Goal: Information Seeking & Learning: Learn about a topic

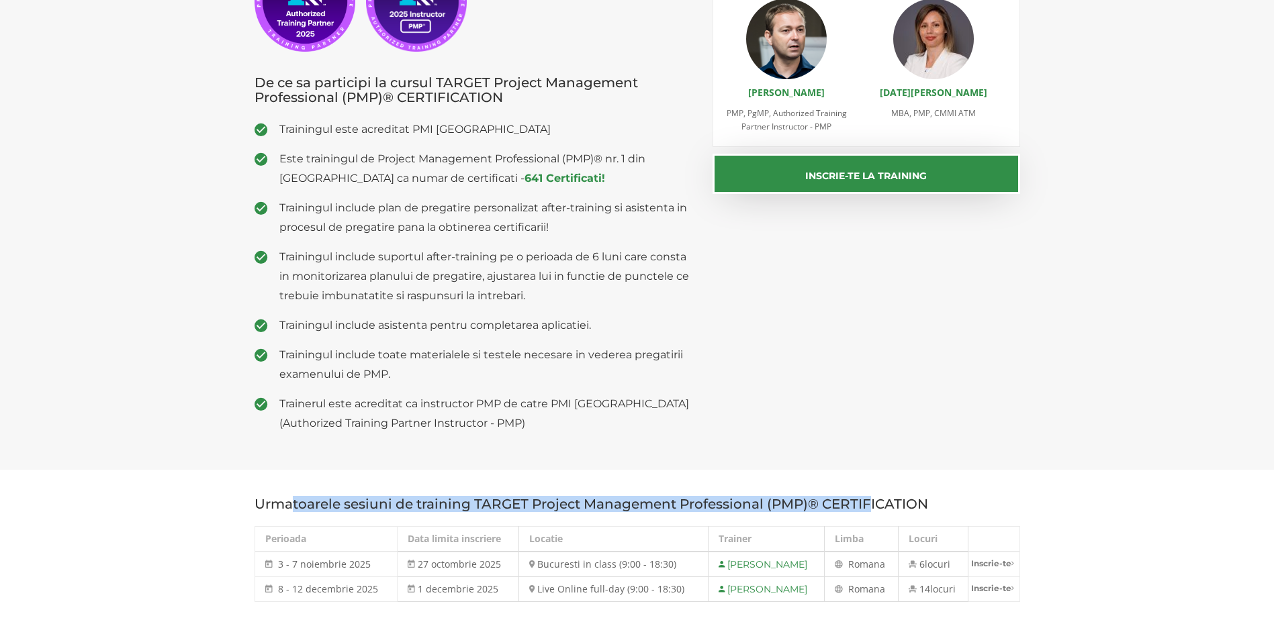
drag, startPoint x: 294, startPoint y: 506, endPoint x: 869, endPoint y: 503, distance: 574.8
click at [869, 503] on h3 "Urmatoarele sesiuni de training TARGET Project Management Professional (PMP)® C…" at bounding box center [636, 504] width 765 height 15
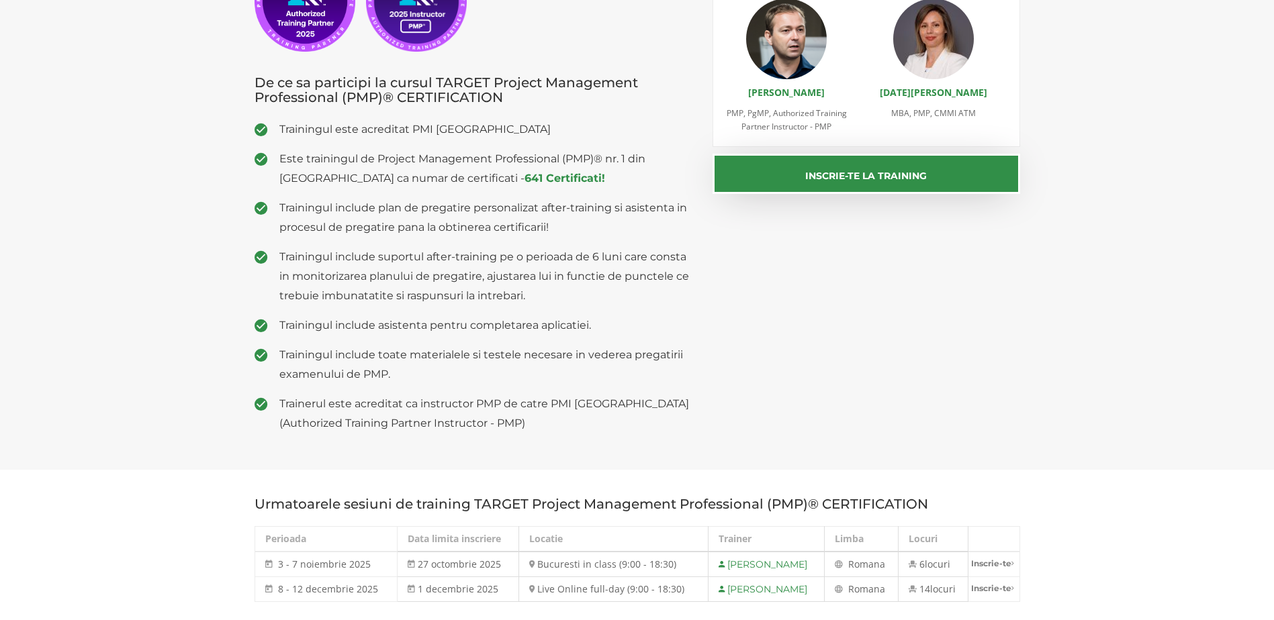
click at [875, 501] on h3 "Urmatoarele sesiuni de training TARGET Project Management Professional (PMP)® C…" at bounding box center [636, 504] width 765 height 15
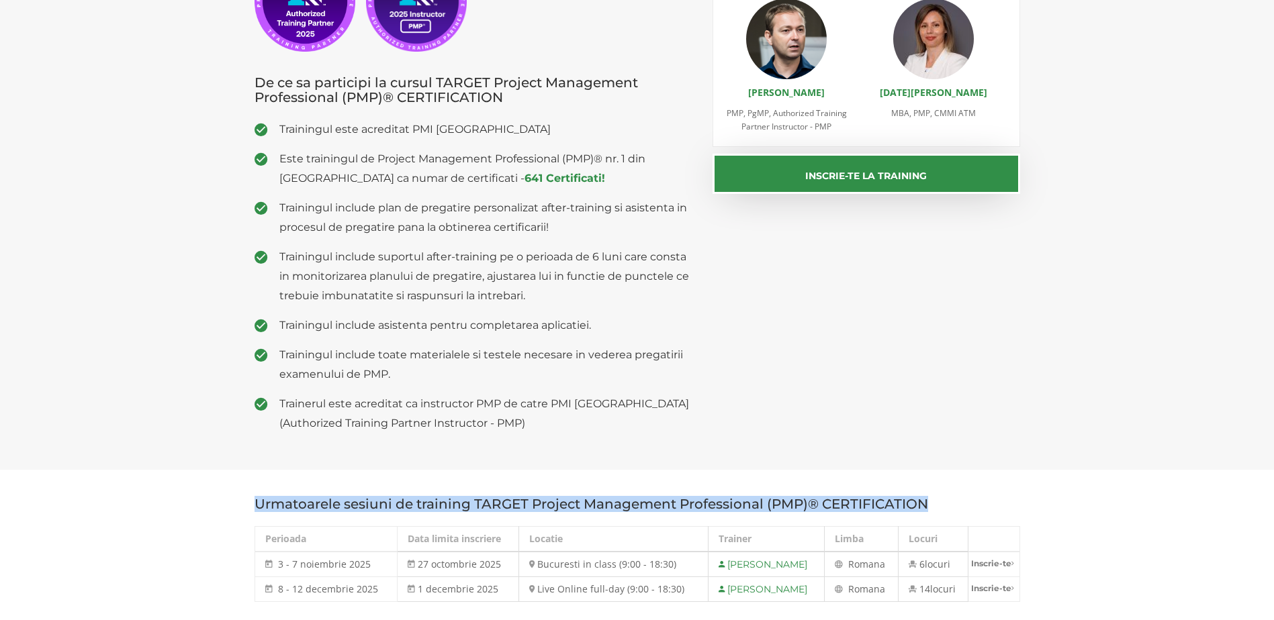
drag, startPoint x: 873, startPoint y: 502, endPoint x: 295, endPoint y: 506, distance: 577.5
click at [295, 506] on h3 "Urmatoarele sesiuni de training TARGET Project Management Professional (PMP)® C…" at bounding box center [636, 504] width 765 height 15
drag, startPoint x: 299, startPoint y: 506, endPoint x: 877, endPoint y: 499, distance: 578.2
click at [877, 499] on h3 "Urmatoarele sesiuni de training TARGET Project Management Professional (PMP)® C…" at bounding box center [636, 504] width 765 height 15
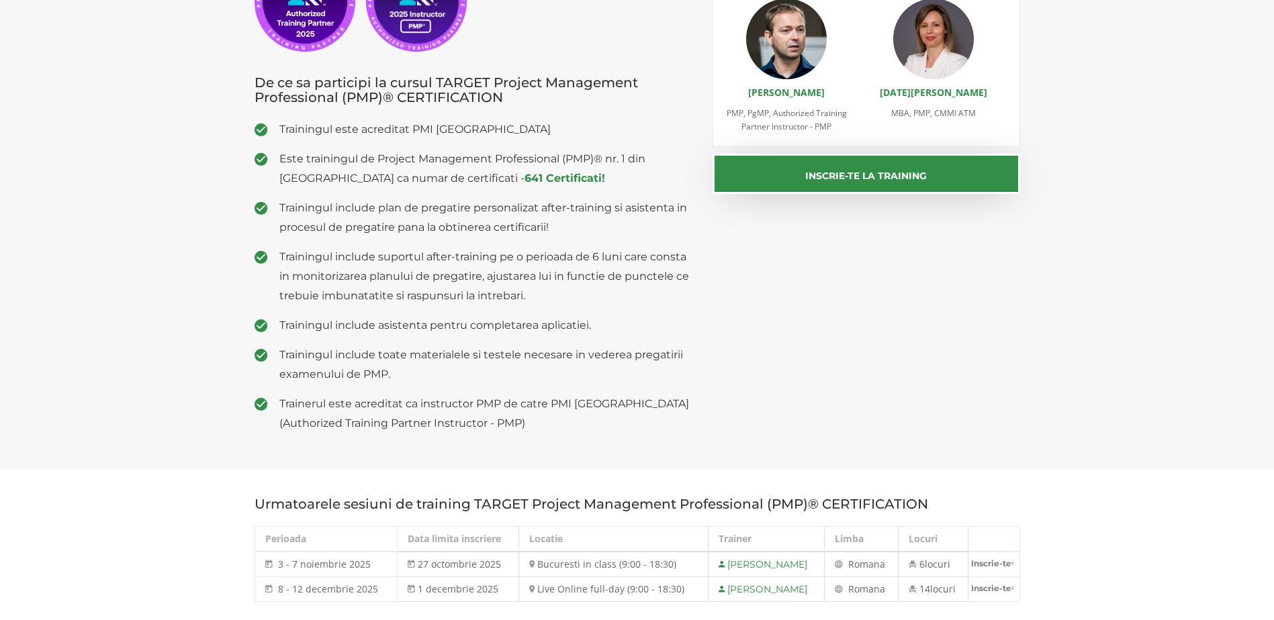
click at [322, 561] on span "3 - 7 noiembrie 2025" at bounding box center [324, 564] width 93 height 13
drag, startPoint x: 322, startPoint y: 561, endPoint x: 292, endPoint y: 510, distance: 59.0
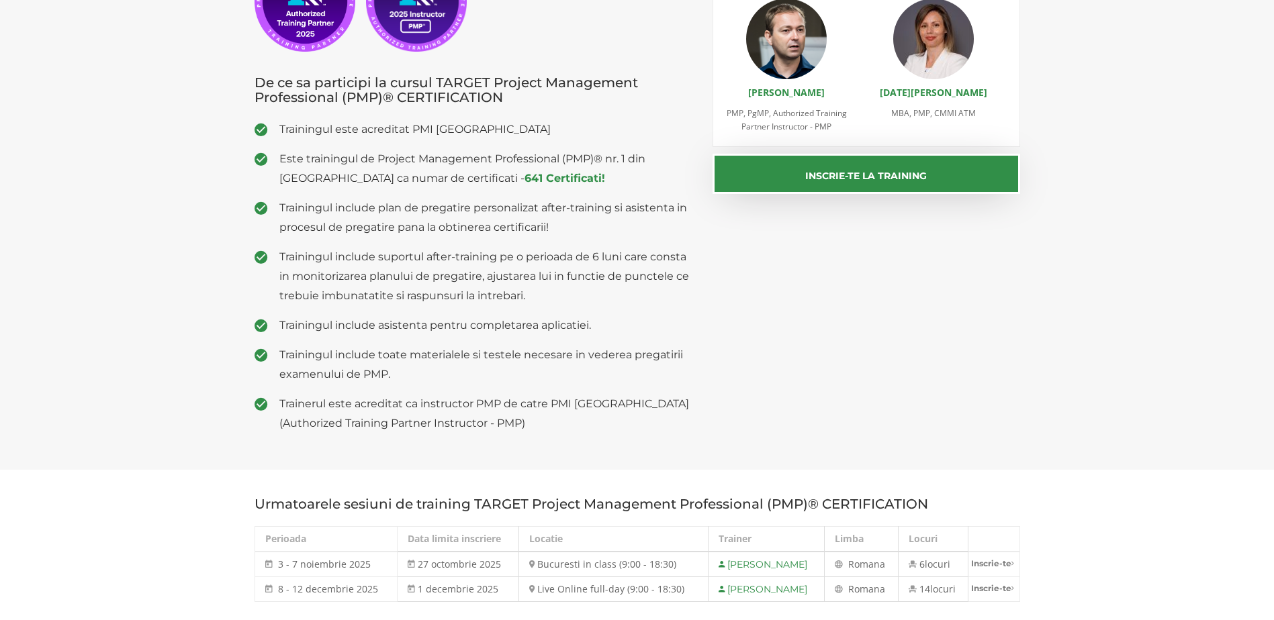
click at [292, 510] on h3 "Urmatoarele sesiuni de training TARGET Project Management Professional (PMP)® C…" at bounding box center [636, 504] width 765 height 15
click at [293, 508] on h3 "Urmatoarele sesiuni de training TARGET Project Management Professional (PMP)® C…" at bounding box center [636, 504] width 765 height 15
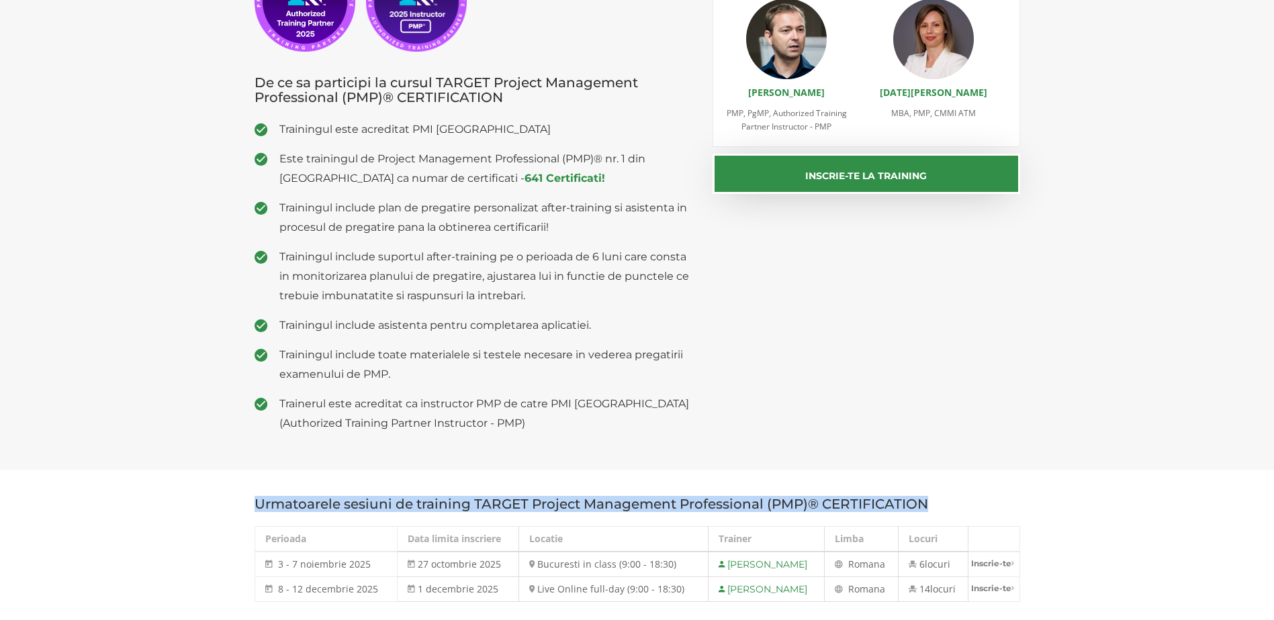
click at [293, 508] on h3 "Urmatoarele sesiuni de training TARGET Project Management Professional (PMP)® C…" at bounding box center [636, 504] width 765 height 15
click at [487, 502] on h3 "Urmatoarele sesiuni de training TARGET Project Management Professional (PMP)® C…" at bounding box center [636, 504] width 765 height 15
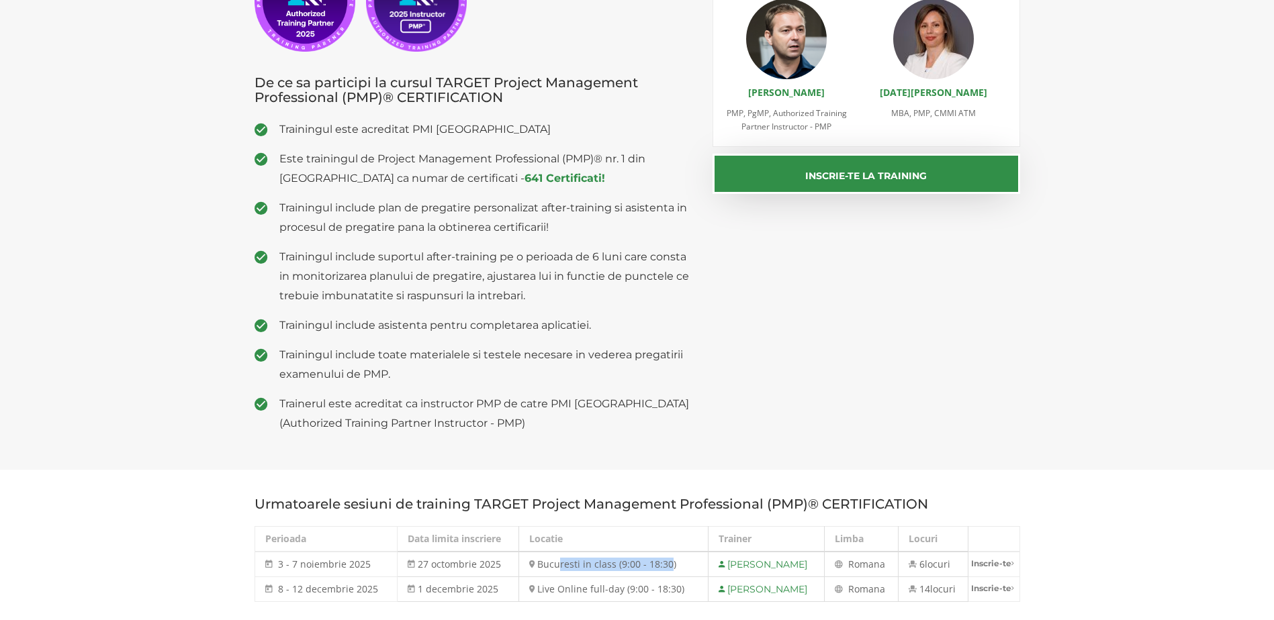
drag, startPoint x: 548, startPoint y: 564, endPoint x: 656, endPoint y: 569, distance: 108.2
click at [656, 569] on td "Bucuresti in class (9:00 - 18:30)" at bounding box center [613, 565] width 190 height 26
drag, startPoint x: 656, startPoint y: 569, endPoint x: 608, endPoint y: 495, distance: 88.5
click at [608, 495] on section "Urmatoarele sesiuni de training TARGET Project Management Professional (PMP)® C…" at bounding box center [637, 549] width 1274 height 159
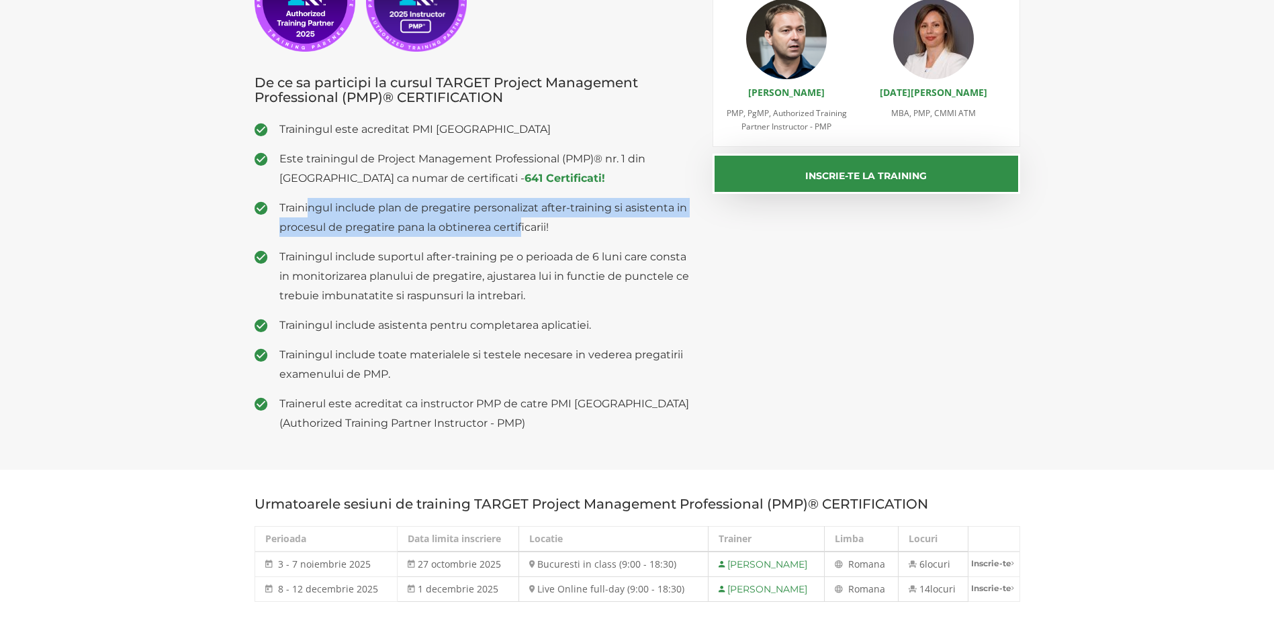
drag, startPoint x: 308, startPoint y: 207, endPoint x: 522, endPoint y: 230, distance: 216.1
click at [522, 230] on span "Trainingul include plan de pregatire personalizat after-training si asistenta i…" at bounding box center [486, 217] width 414 height 39
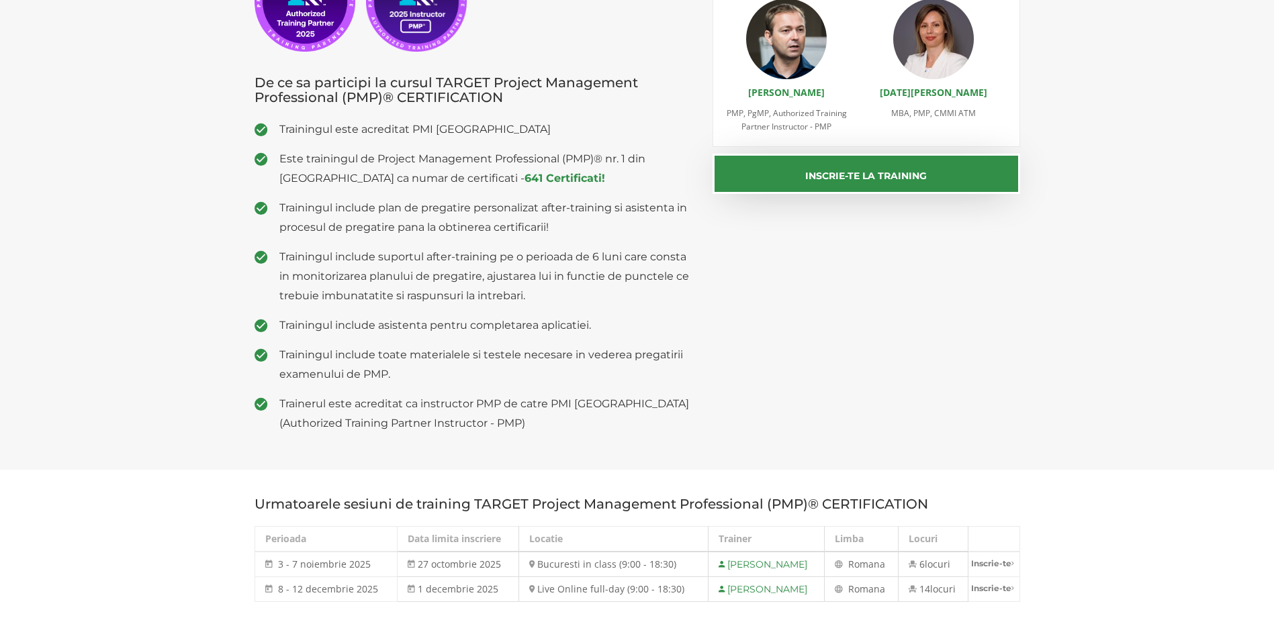
drag, startPoint x: 522, startPoint y: 230, endPoint x: 458, endPoint y: 265, distance: 73.3
click at [458, 265] on span "Trainingul include suportul after-training pe o perioada de 6 luni care consta …" at bounding box center [486, 276] width 414 height 58
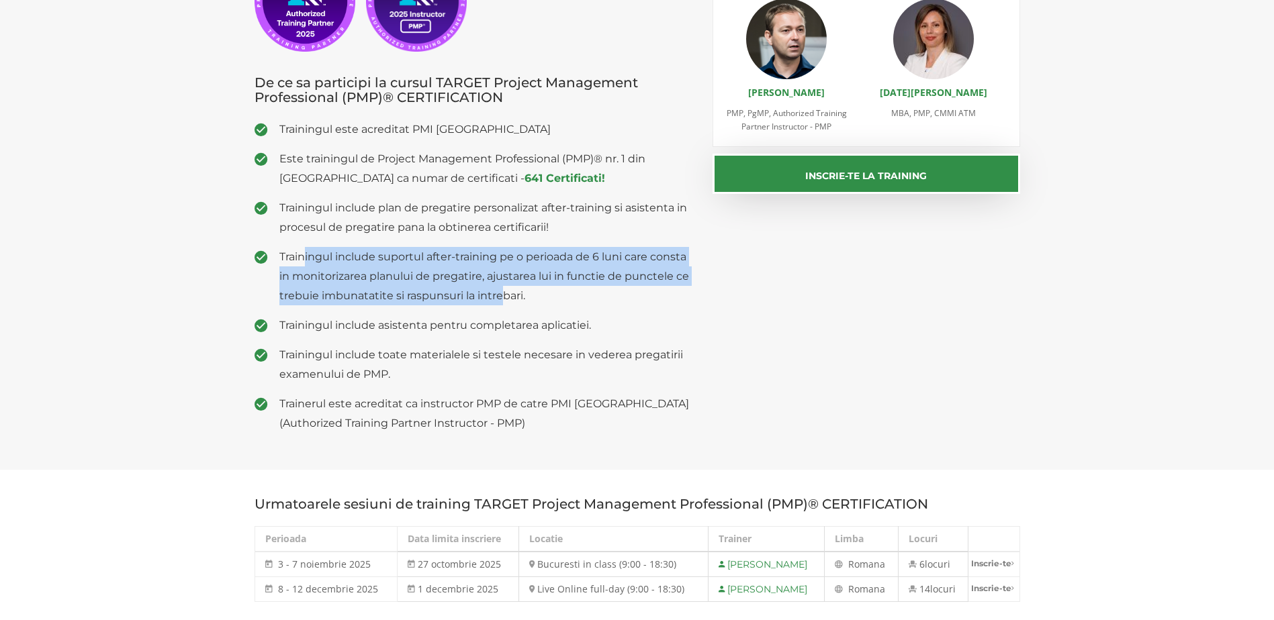
drag, startPoint x: 305, startPoint y: 260, endPoint x: 501, endPoint y: 301, distance: 200.3
click at [501, 301] on span "Trainingul include suportul after-training pe o perioada de 6 luni care consta …" at bounding box center [486, 276] width 414 height 58
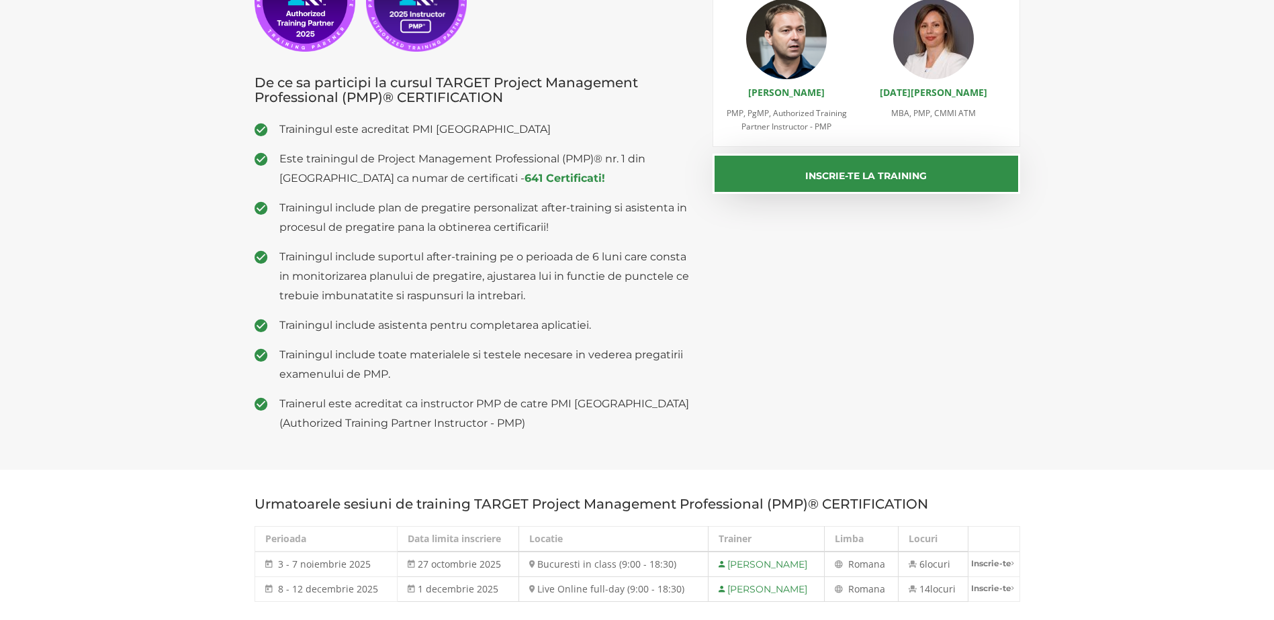
drag, startPoint x: 501, startPoint y: 301, endPoint x: 549, endPoint y: 310, distance: 48.5
click at [549, 310] on ul "Trainingul este acreditat PMI USA Este trainingul de Project Management Profess…" at bounding box center [473, 277] width 438 height 314
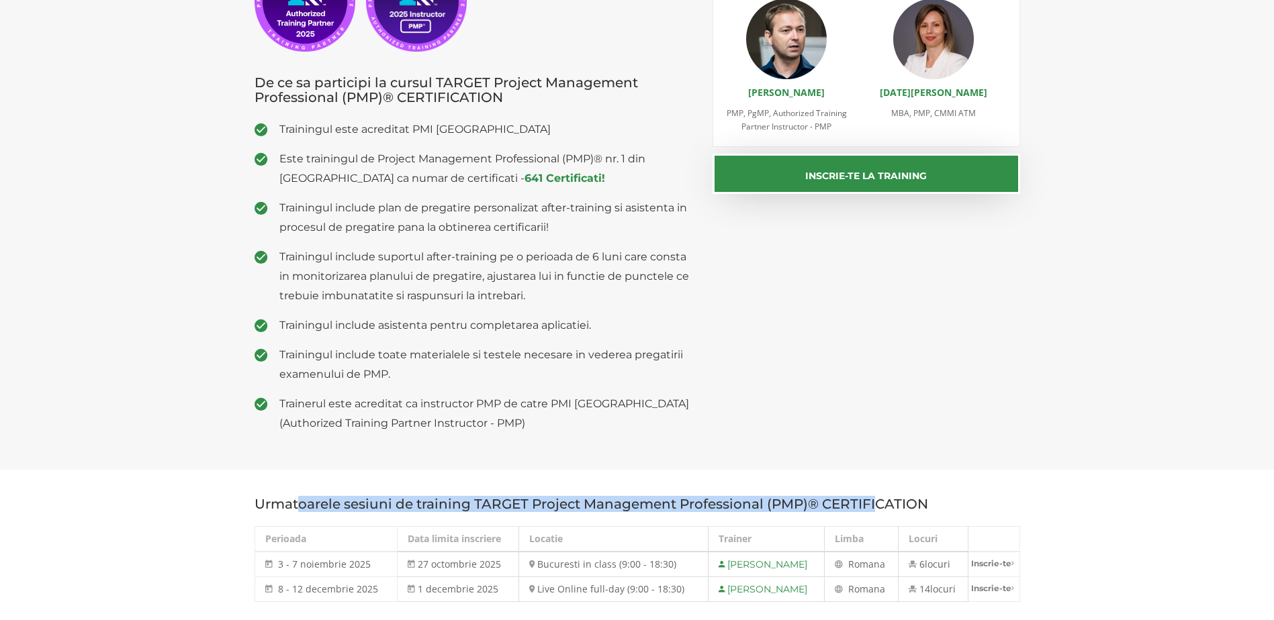
drag, startPoint x: 308, startPoint y: 509, endPoint x: 874, endPoint y: 495, distance: 565.5
click at [874, 495] on section "Urmatoarele sesiuni de training TARGET Project Management Professional (PMP)® C…" at bounding box center [637, 549] width 1274 height 159
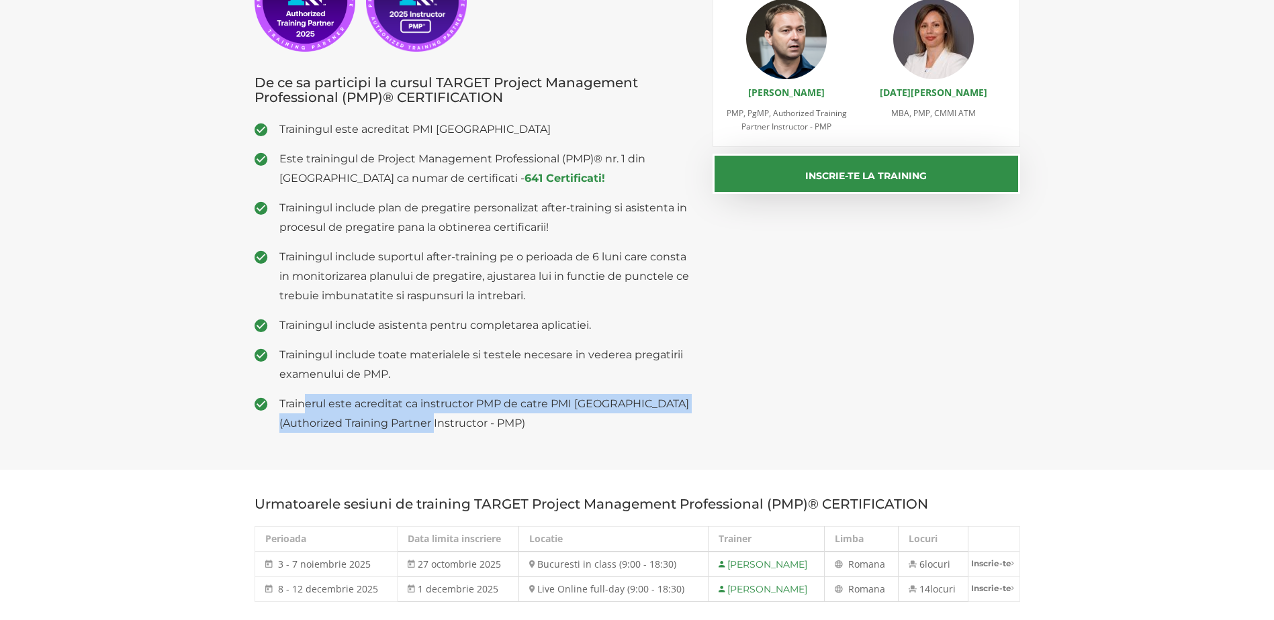
drag, startPoint x: 437, startPoint y: 421, endPoint x: 304, endPoint y: 402, distance: 134.4
click at [304, 402] on span "Trainerul este acreditat ca instructor PMP de catre PMI [GEOGRAPHIC_DATA] (Auth…" at bounding box center [486, 413] width 414 height 39
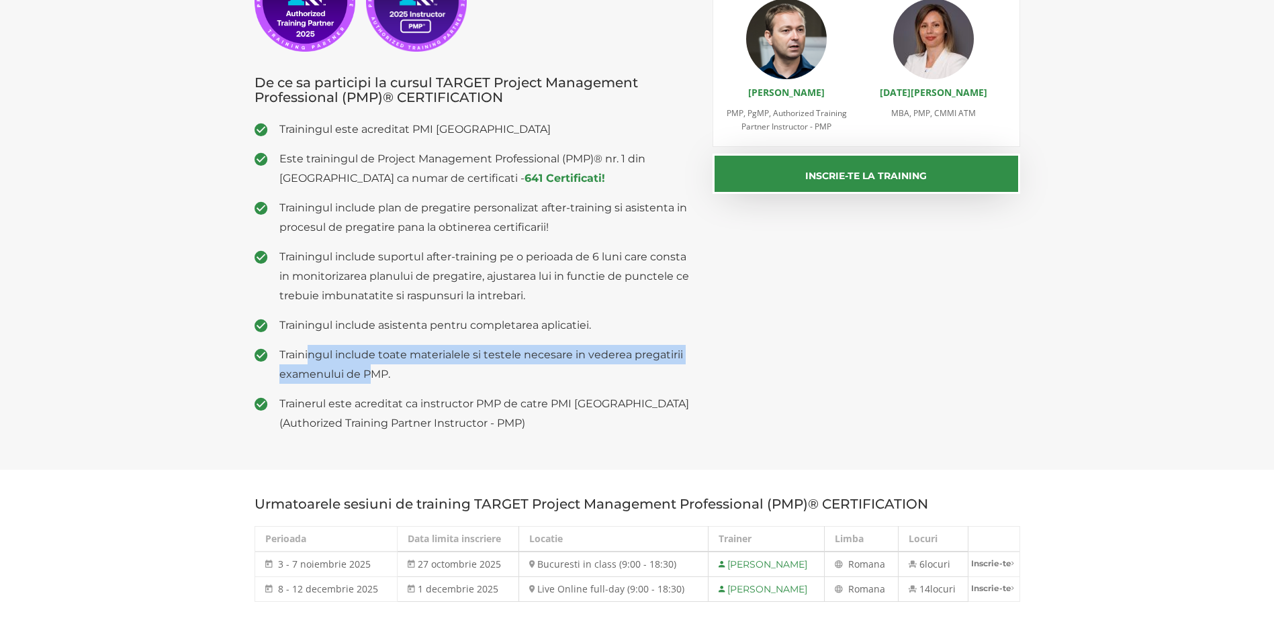
drag, startPoint x: 371, startPoint y: 370, endPoint x: 310, endPoint y: 353, distance: 64.0
click at [310, 353] on span "Trainingul include toate materialele si testele necesare in vederea pregatirii …" at bounding box center [486, 364] width 414 height 39
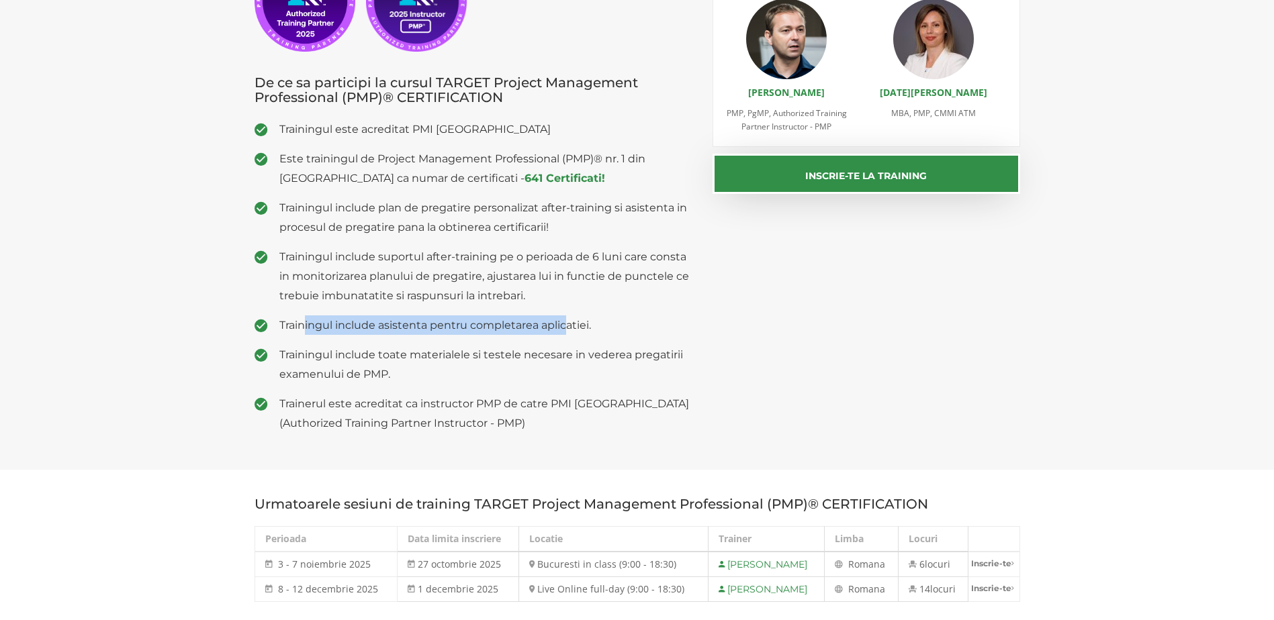
drag, startPoint x: 564, startPoint y: 325, endPoint x: 303, endPoint y: 330, distance: 261.2
click at [303, 330] on span "Trainingul include asistenta pentru completarea aplicatiei." at bounding box center [486, 325] width 414 height 19
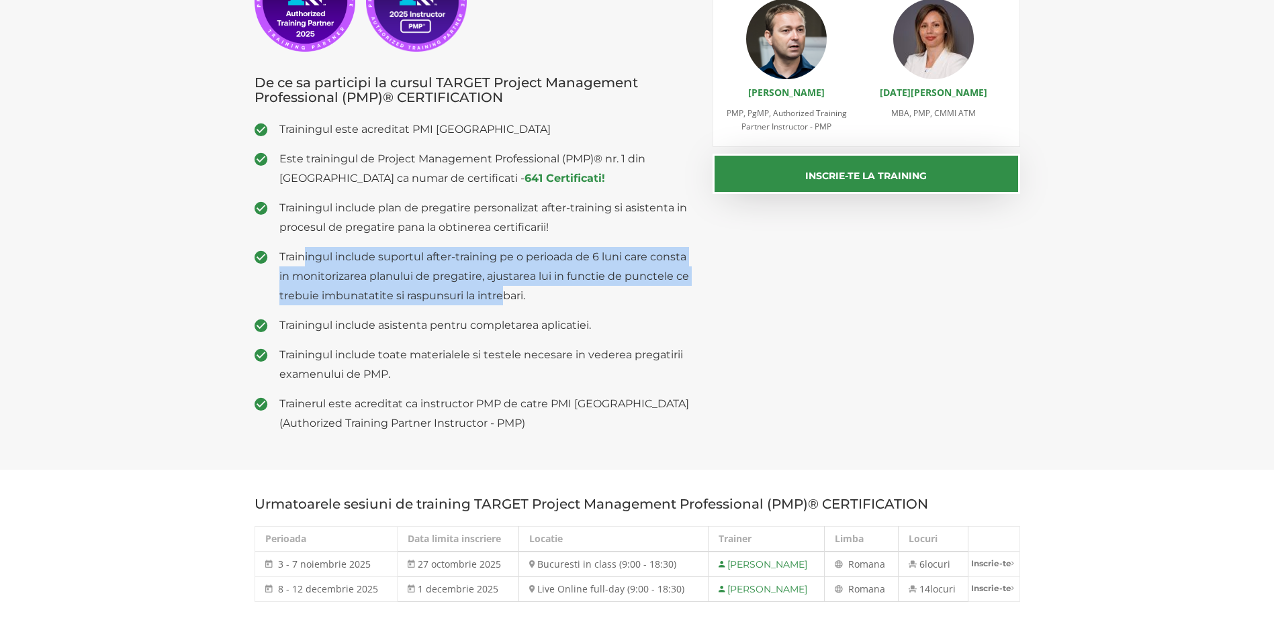
drag, startPoint x: 500, startPoint y: 295, endPoint x: 303, endPoint y: 261, distance: 199.0
click at [303, 261] on span "Trainingul include suportul after-training pe o perioada de 6 luni care consta …" at bounding box center [486, 276] width 414 height 58
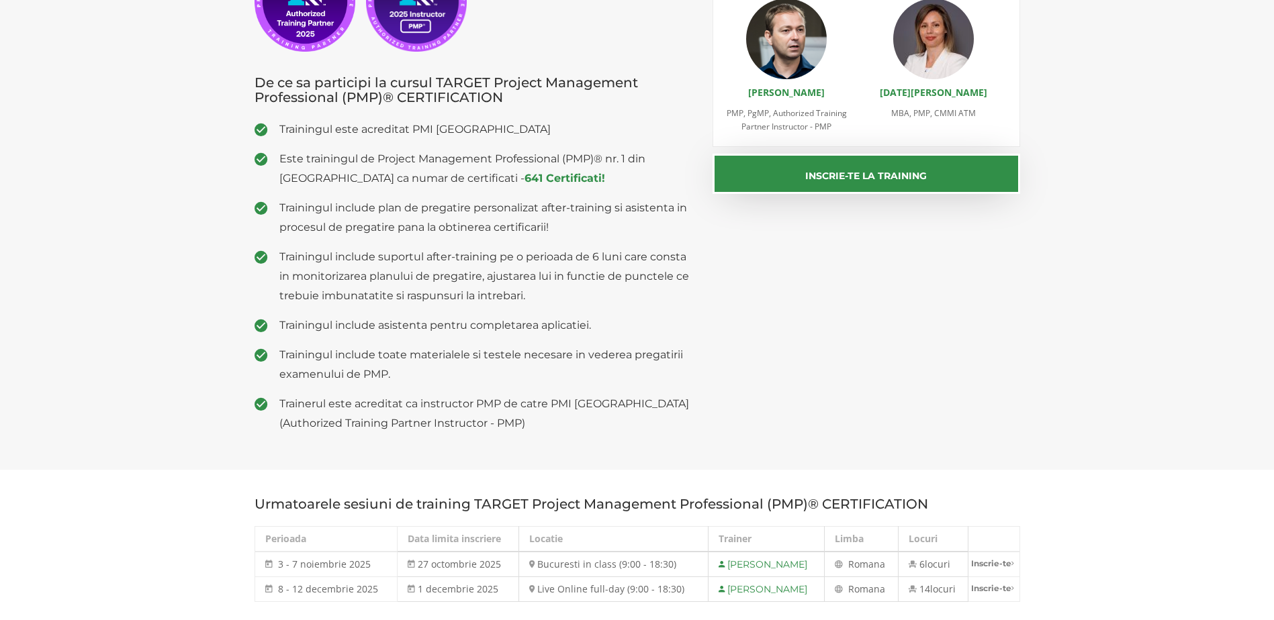
drag, startPoint x: 303, startPoint y: 261, endPoint x: 410, endPoint y: 188, distance: 128.9
click at [410, 188] on span "Este trainingul de Project Management Professional (PMP)® nr. 1 din [GEOGRAPHIC…" at bounding box center [486, 168] width 414 height 39
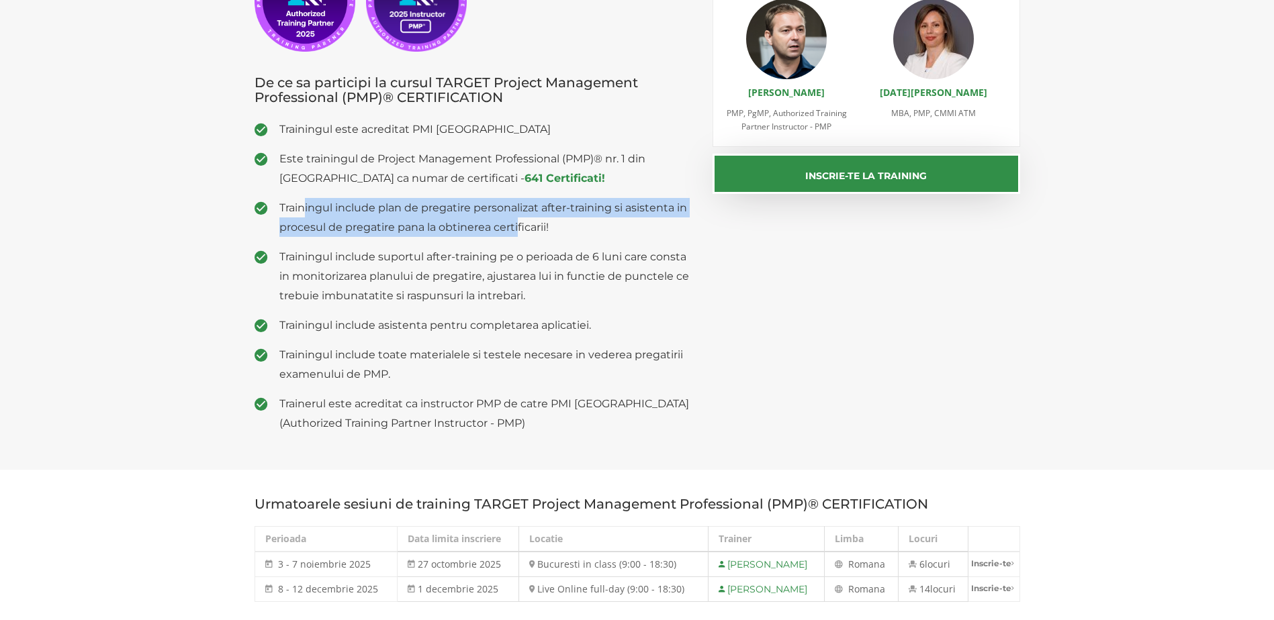
drag, startPoint x: 518, startPoint y: 229, endPoint x: 306, endPoint y: 205, distance: 213.5
click at [306, 205] on span "Trainingul include plan de pregatire personalizat after-training si asistenta i…" at bounding box center [486, 217] width 414 height 39
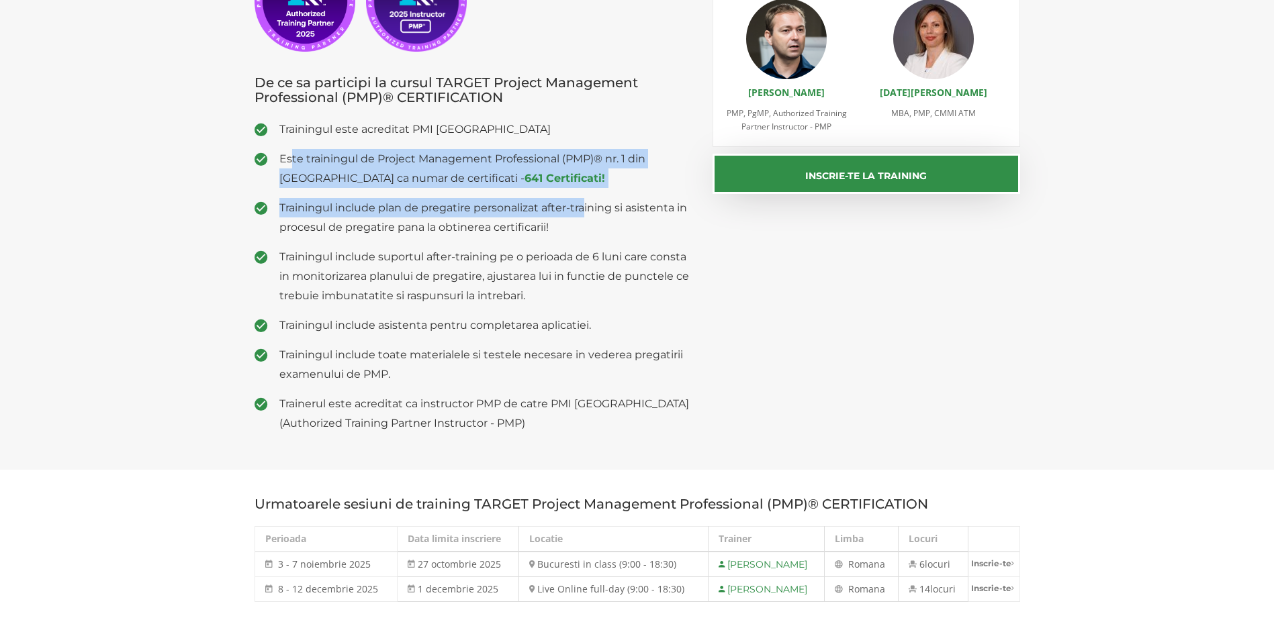
drag, startPoint x: 292, startPoint y: 159, endPoint x: 588, endPoint y: 203, distance: 298.7
click at [588, 203] on ul "Trainingul este acreditat PMI USA Este trainingul de Project Management Profess…" at bounding box center [473, 277] width 438 height 314
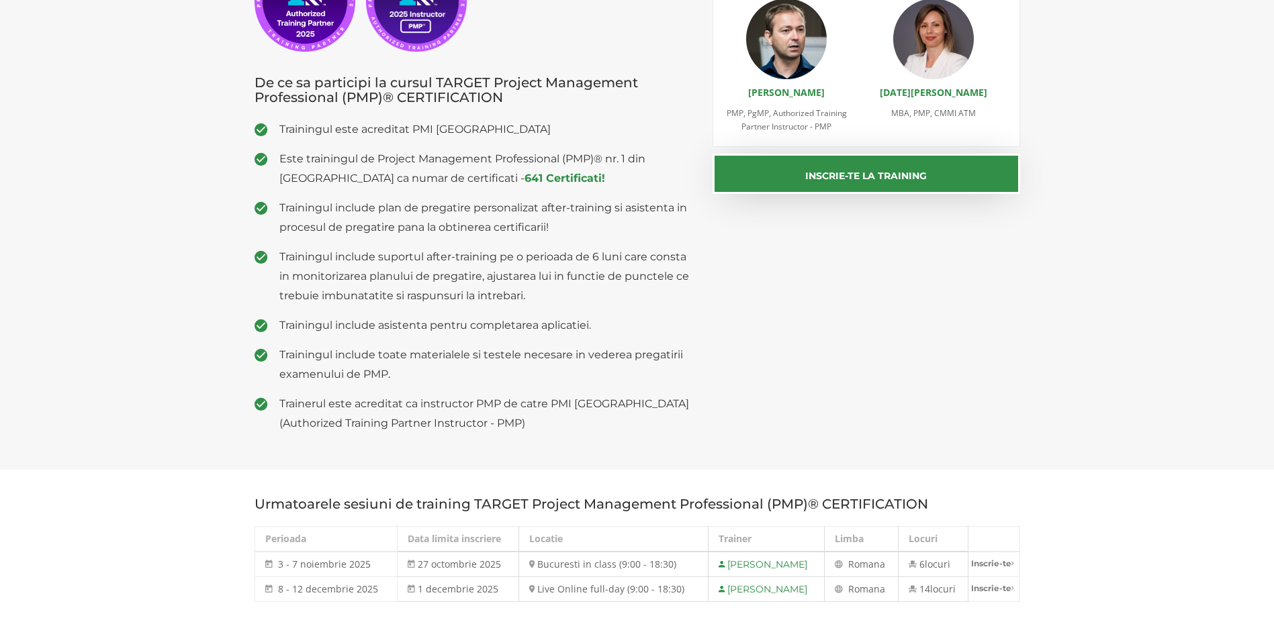
click at [444, 226] on span "Trainingul include plan de pregatire personalizat after-training si asistenta i…" at bounding box center [486, 217] width 414 height 39
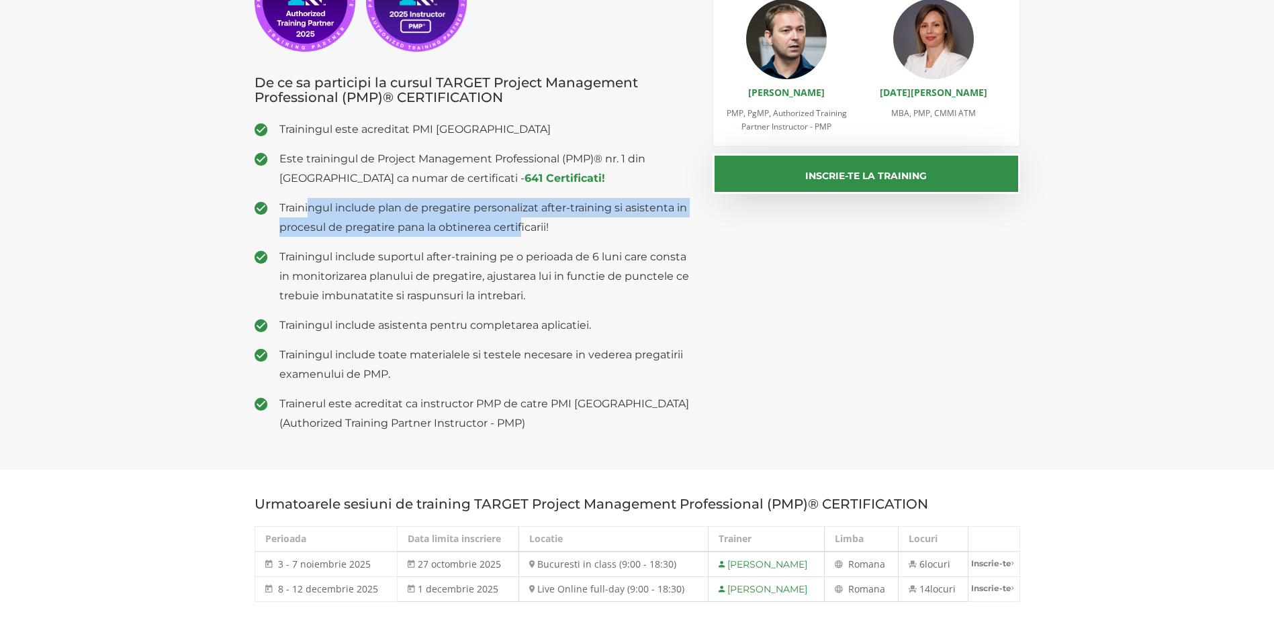
drag, startPoint x: 307, startPoint y: 207, endPoint x: 522, endPoint y: 234, distance: 217.3
click at [522, 234] on span "Trainingul include plan de pregatire personalizat after-training si asistenta i…" at bounding box center [486, 217] width 414 height 39
click at [522, 230] on span "Trainingul include plan de pregatire personalizat after-training si asistenta i…" at bounding box center [486, 217] width 414 height 39
drag, startPoint x: 522, startPoint y: 226, endPoint x: 303, endPoint y: 205, distance: 220.5
click at [303, 205] on span "Trainingul include plan de pregatire personalizat after-training si asistenta i…" at bounding box center [486, 217] width 414 height 39
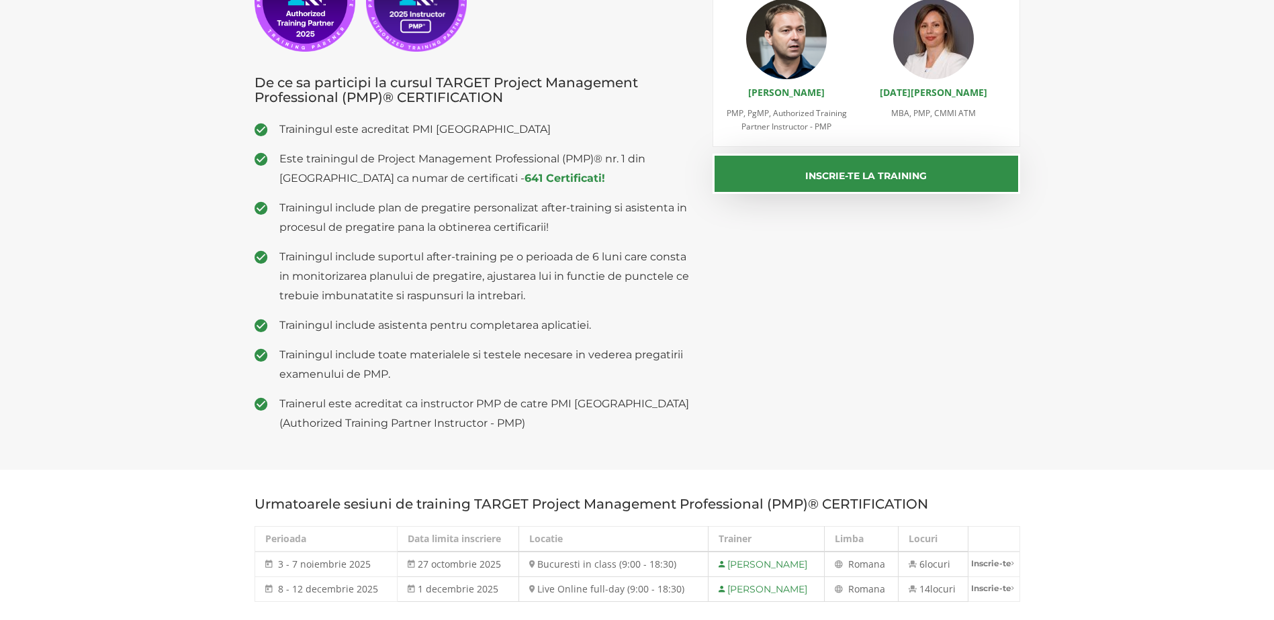
drag, startPoint x: 303, startPoint y: 205, endPoint x: 303, endPoint y: 259, distance: 53.7
click at [303, 259] on span "Trainingul include suportul after-training pe o perioada de 6 luni care consta …" at bounding box center [486, 276] width 414 height 58
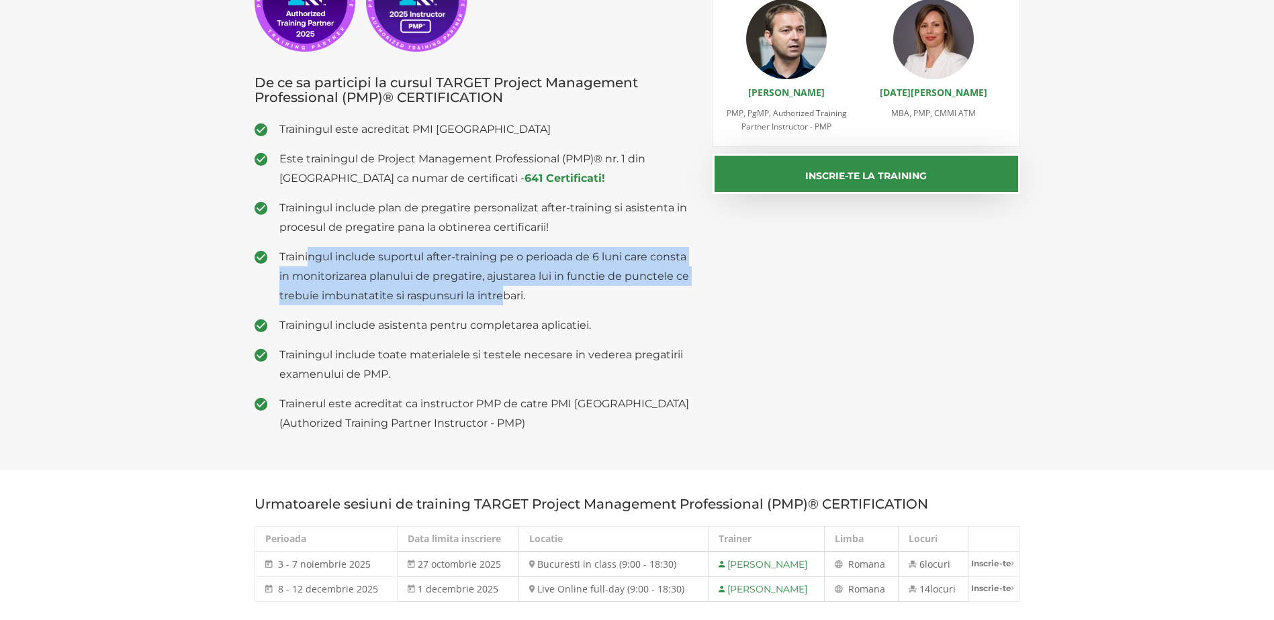
drag, startPoint x: 308, startPoint y: 257, endPoint x: 500, endPoint y: 292, distance: 195.8
click at [500, 292] on span "Trainingul include suportul after-training pe o perioada de 6 luni care consta …" at bounding box center [486, 276] width 414 height 58
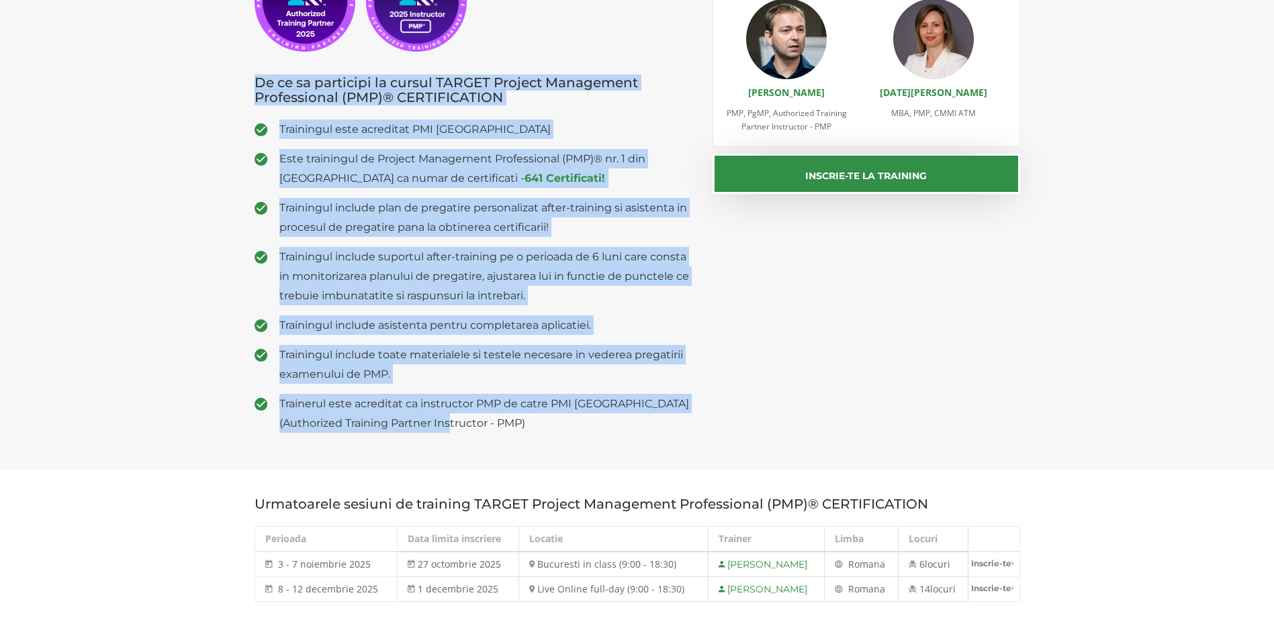
drag, startPoint x: 464, startPoint y: 424, endPoint x: 256, endPoint y: 82, distance: 399.8
click at [256, 82] on div "Alumni PMP PM Access De ce sa participi la cursul TARGET Project Management Pro…" at bounding box center [473, 188] width 459 height 512
click at [256, 82] on h3 "De ce sa participi la cursul TARGET Project Management Professional (PMP)® CERT…" at bounding box center [473, 90] width 438 height 30
drag, startPoint x: 256, startPoint y: 82, endPoint x: 543, endPoint y: 437, distance: 456.0
click at [543, 437] on div "Alumni PMP PM Access De ce sa participi la cursul TARGET Project Management Pro…" at bounding box center [473, 188] width 459 height 512
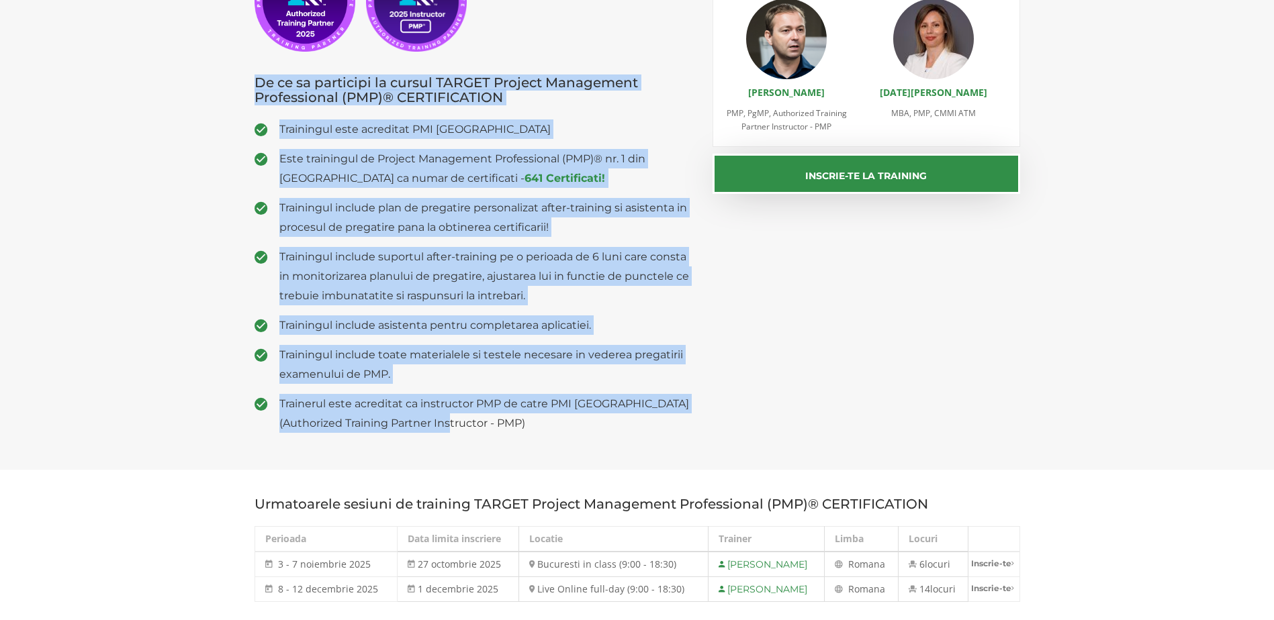
drag, startPoint x: 543, startPoint y: 437, endPoint x: 647, endPoint y: 429, distance: 105.1
click at [647, 429] on span "Trainerul este acreditat ca instructor PMP de catre PMI [GEOGRAPHIC_DATA] (Auth…" at bounding box center [486, 413] width 414 height 39
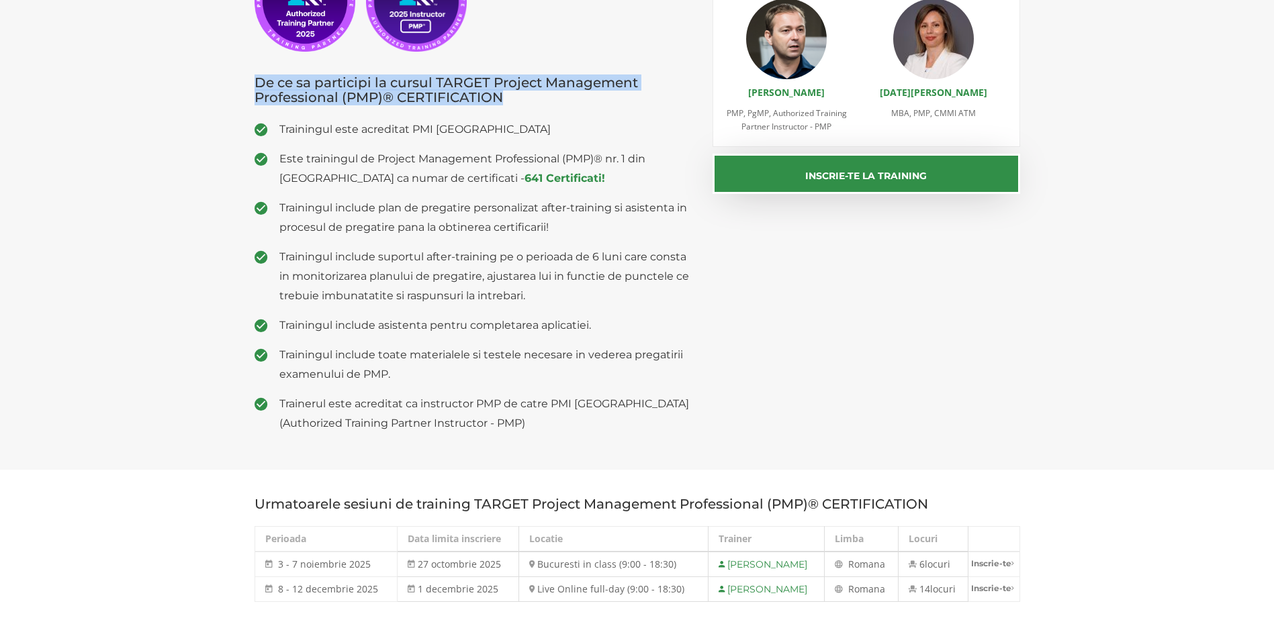
drag, startPoint x: 509, startPoint y: 95, endPoint x: 238, endPoint y: 86, distance: 271.4
click at [238, 86] on section "Alumni PMP PM Access De ce sa participi la cursul TARGET Project Management Pro…" at bounding box center [637, 187] width 1274 height 565
drag, startPoint x: 238, startPoint y: 86, endPoint x: 246, endPoint y: 83, distance: 9.1
click at [246, 83] on div "Alumni PMP PM Access De ce sa participi la cursul TARGET Project Management Pro…" at bounding box center [473, 188] width 459 height 512
drag, startPoint x: 250, startPoint y: 83, endPoint x: 530, endPoint y: 100, distance: 279.9
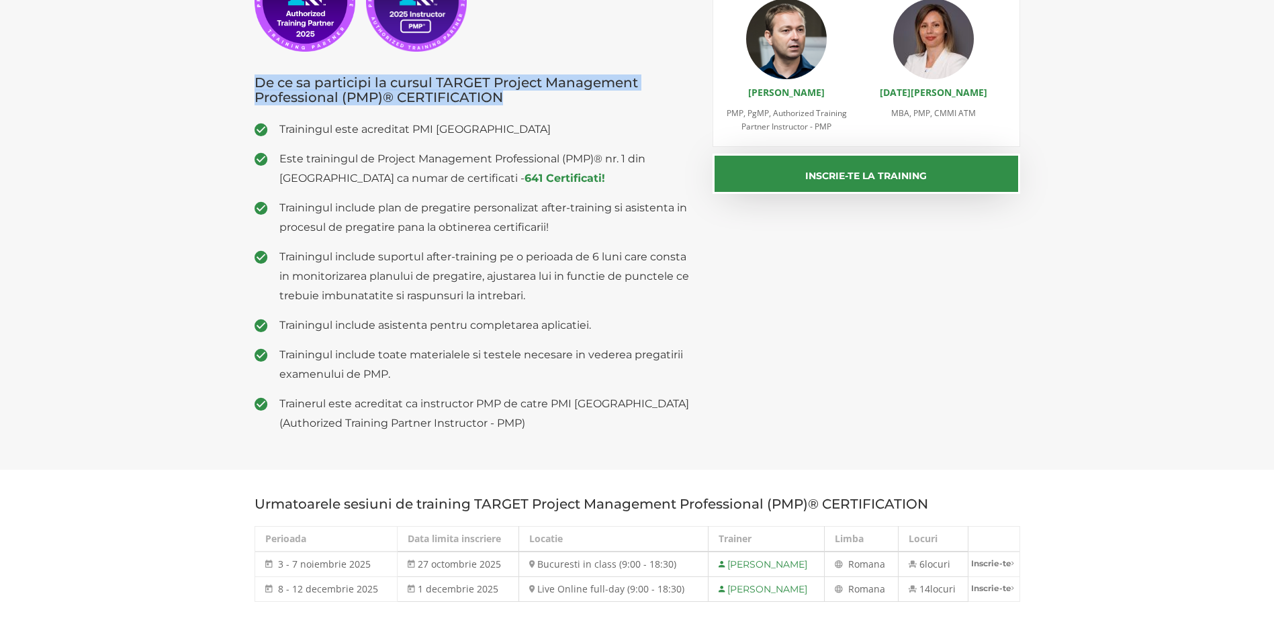
click at [530, 100] on div "Alumni PMP PM Access De ce sa participi la cursul TARGET Project Management Pro…" at bounding box center [473, 188] width 459 height 512
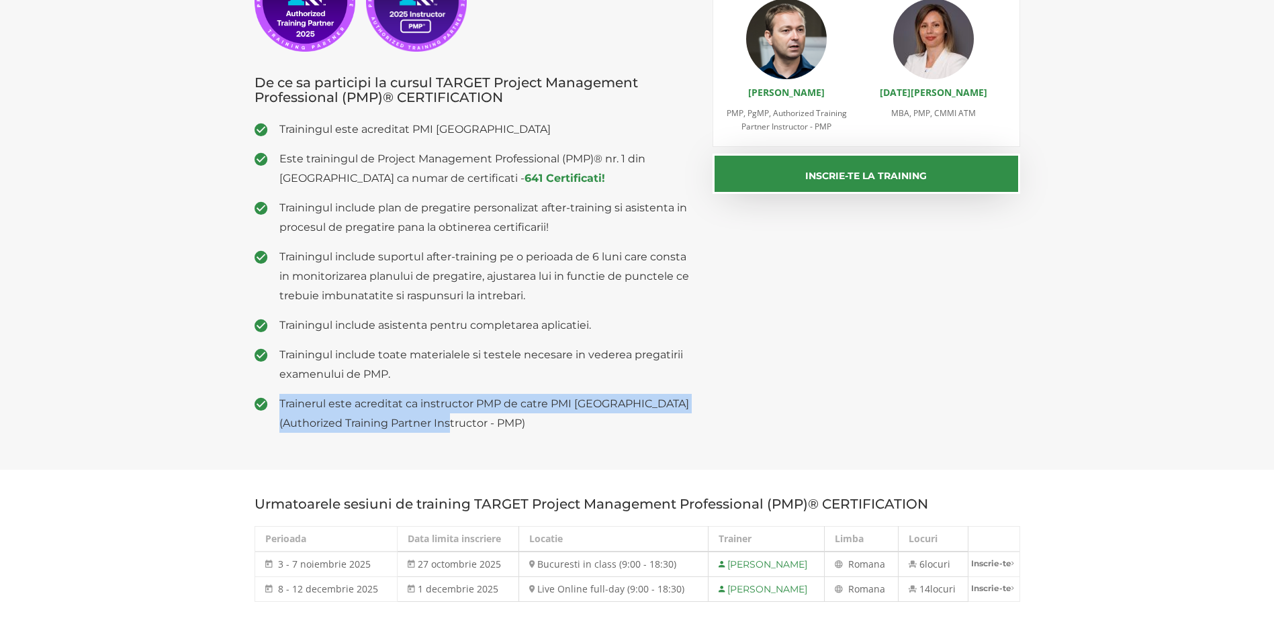
drag, startPoint x: 468, startPoint y: 426, endPoint x: 248, endPoint y: 397, distance: 222.2
click at [248, 397] on div "Alumni PMP PM Access De ce sa participi la cursul TARGET Project Management Pro…" at bounding box center [473, 188] width 459 height 512
click at [479, 440] on div "Alumni PMP PM Access De ce sa participi la cursul TARGET Project Management Pro…" at bounding box center [473, 188] width 459 height 512
drag, startPoint x: 476, startPoint y: 426, endPoint x: 281, endPoint y: 404, distance: 196.6
click at [281, 404] on span "Trainerul este acreditat ca instructor PMP de catre PMI [GEOGRAPHIC_DATA] (Auth…" at bounding box center [486, 413] width 414 height 39
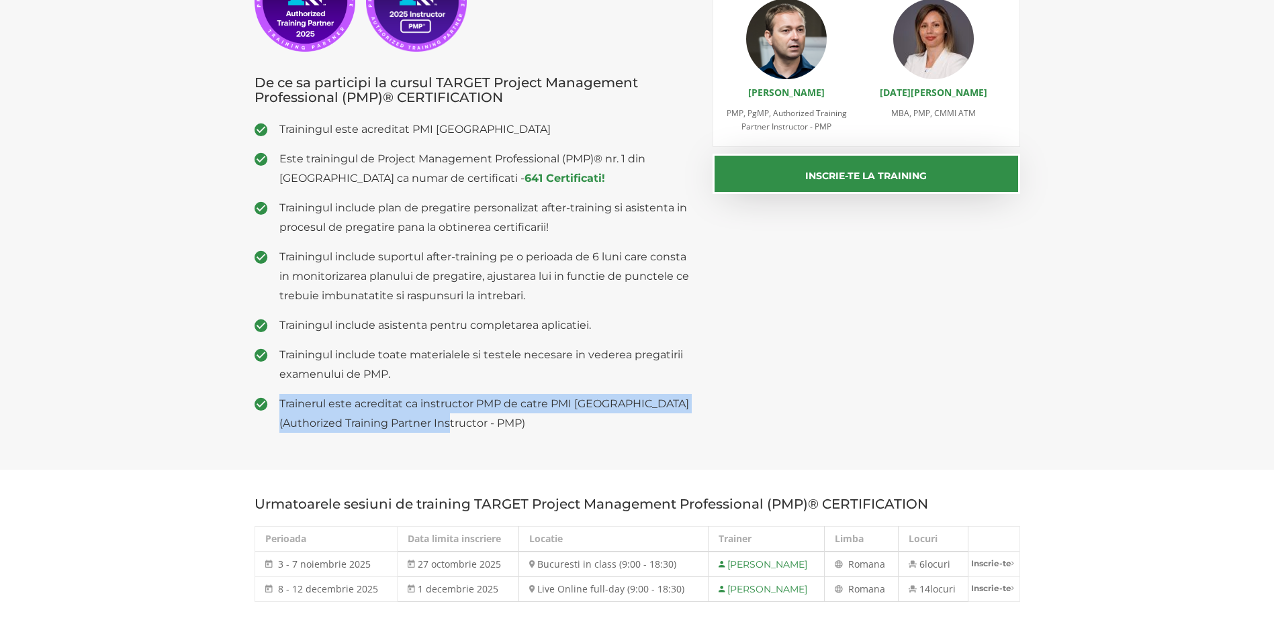
click at [565, 430] on span "Trainerul este acreditat ca instructor PMP de catre PMI [GEOGRAPHIC_DATA] (Auth…" at bounding box center [486, 413] width 414 height 39
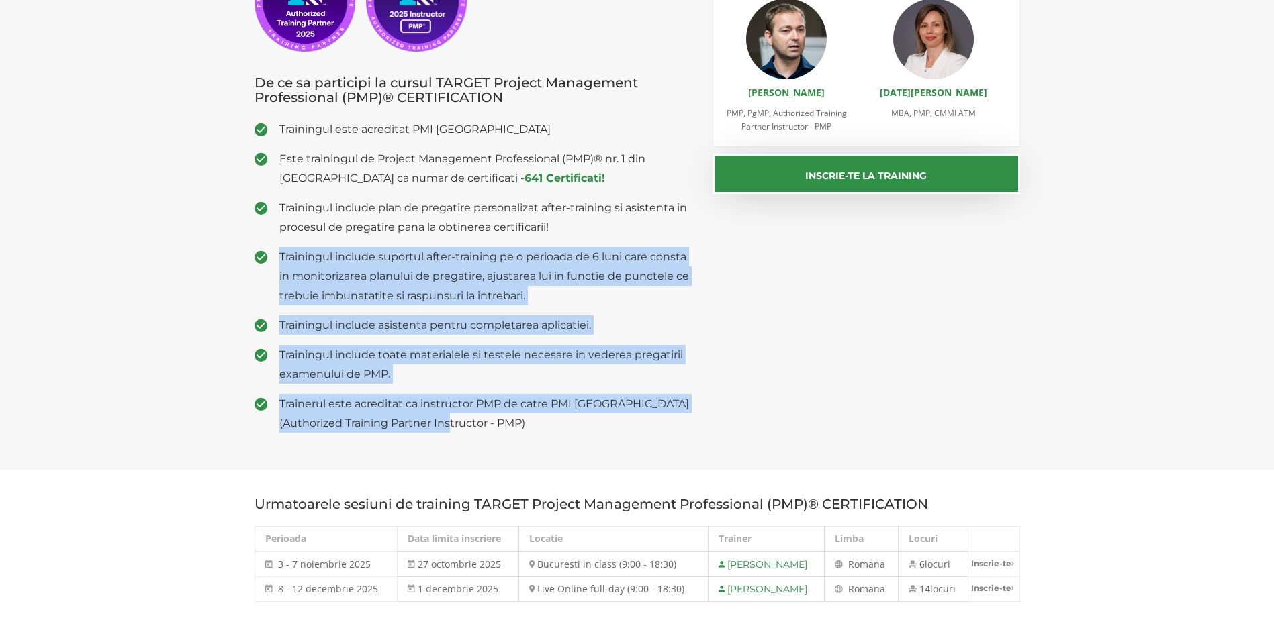
drag, startPoint x: 497, startPoint y: 429, endPoint x: 275, endPoint y: 252, distance: 283.3
click at [275, 252] on ul "Trainingul este acreditat PMI USA Este trainingul de Project Management Profess…" at bounding box center [473, 277] width 438 height 314
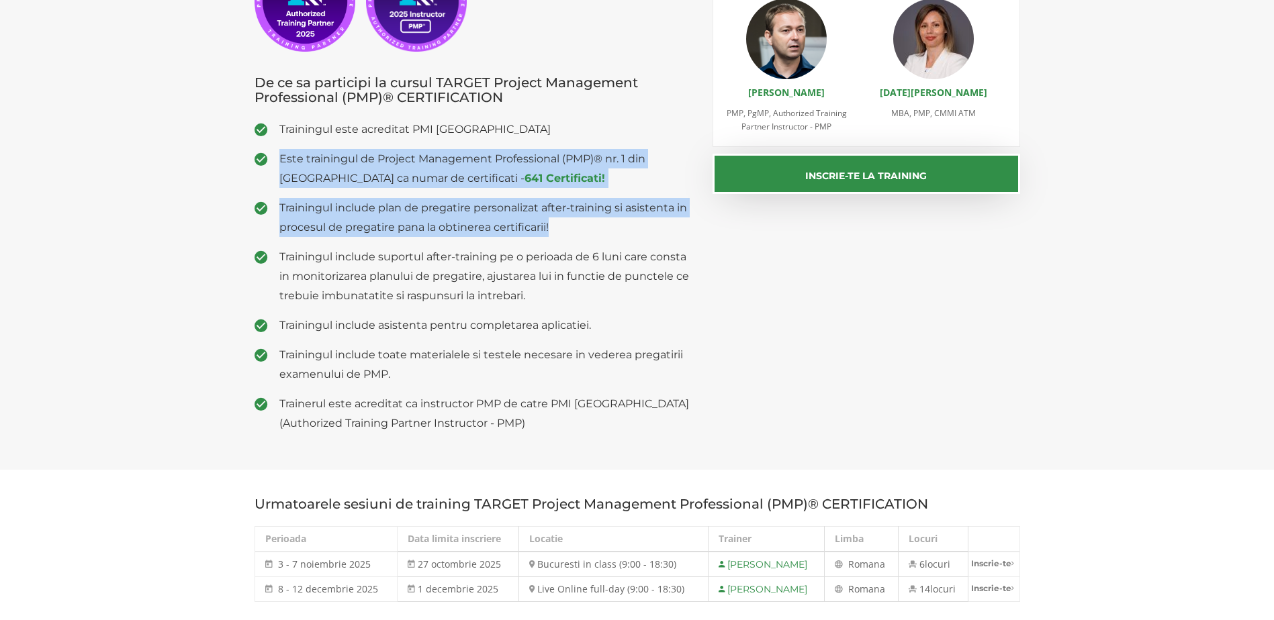
drag, startPoint x: 554, startPoint y: 229, endPoint x: 229, endPoint y: 155, distance: 333.3
click at [229, 155] on section "Alumni PMP PM Access De ce sa participi la cursul TARGET Project Management Pro…" at bounding box center [637, 187] width 1274 height 565
click at [348, 209] on span "Trainingul include plan de pregatire personalizat after-training si asistenta i…" at bounding box center [486, 217] width 414 height 39
drag, startPoint x: 277, startPoint y: 159, endPoint x: 583, endPoint y: 227, distance: 313.6
click at [583, 227] on ul "Trainingul este acreditat PMI USA Este trainingul de Project Management Profess…" at bounding box center [473, 277] width 438 height 314
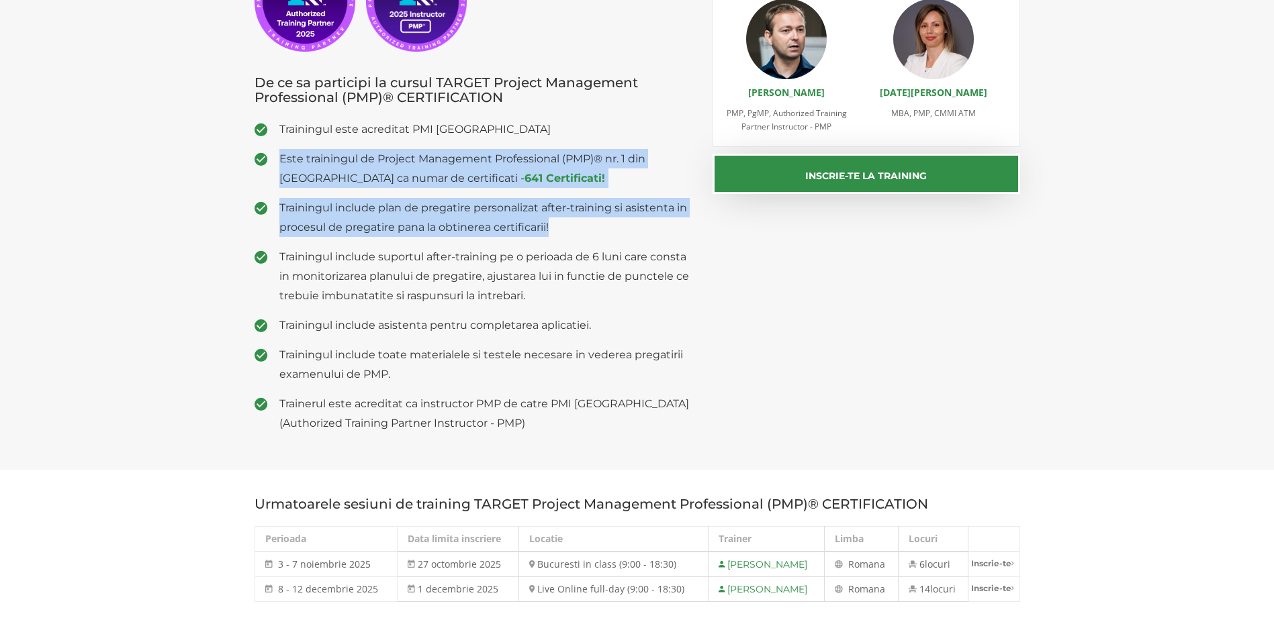
drag, startPoint x: 583, startPoint y: 227, endPoint x: 573, endPoint y: 230, distance: 10.6
click at [583, 227] on span "Trainingul include plan de pregatire personalizat after-training si asistenta i…" at bounding box center [486, 217] width 414 height 39
drag, startPoint x: 278, startPoint y: 158, endPoint x: 618, endPoint y: 226, distance: 346.3
click at [618, 226] on ul "Trainingul este acreditat PMI USA Este trainingul de Project Management Profess…" at bounding box center [473, 277] width 438 height 314
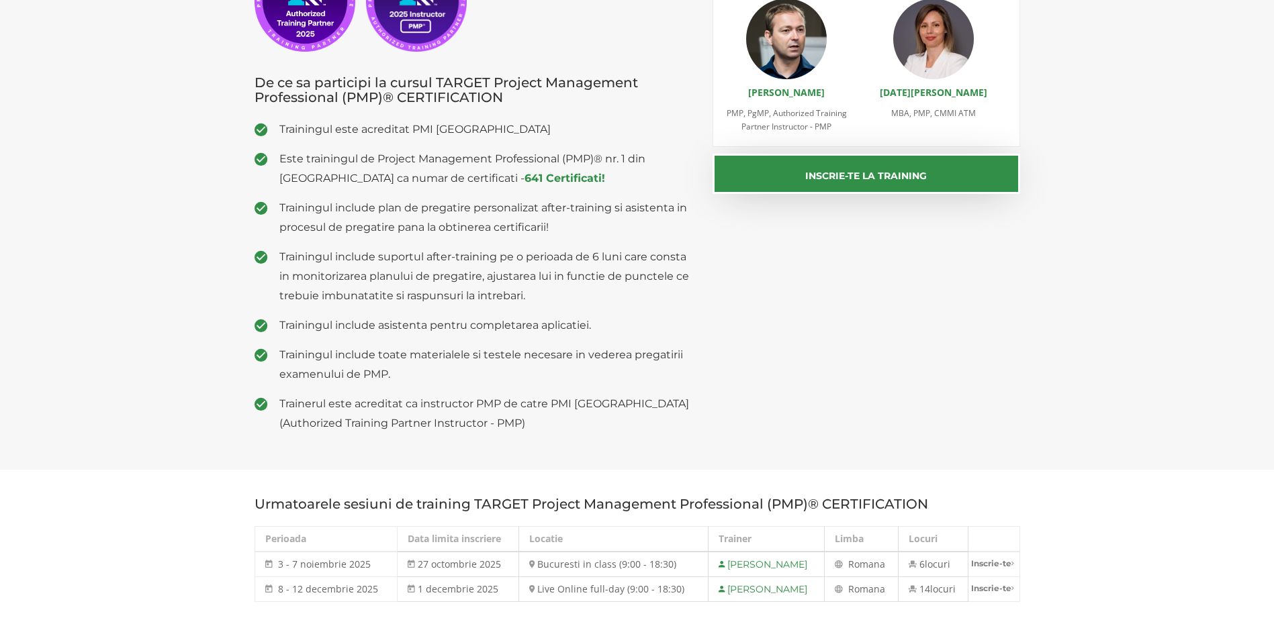
drag, startPoint x: 618, startPoint y: 226, endPoint x: 398, endPoint y: 271, distance: 224.3
click at [398, 271] on span "Trainingul include suportul after-training pe o perioada de 6 luni care consta …" at bounding box center [486, 276] width 414 height 58
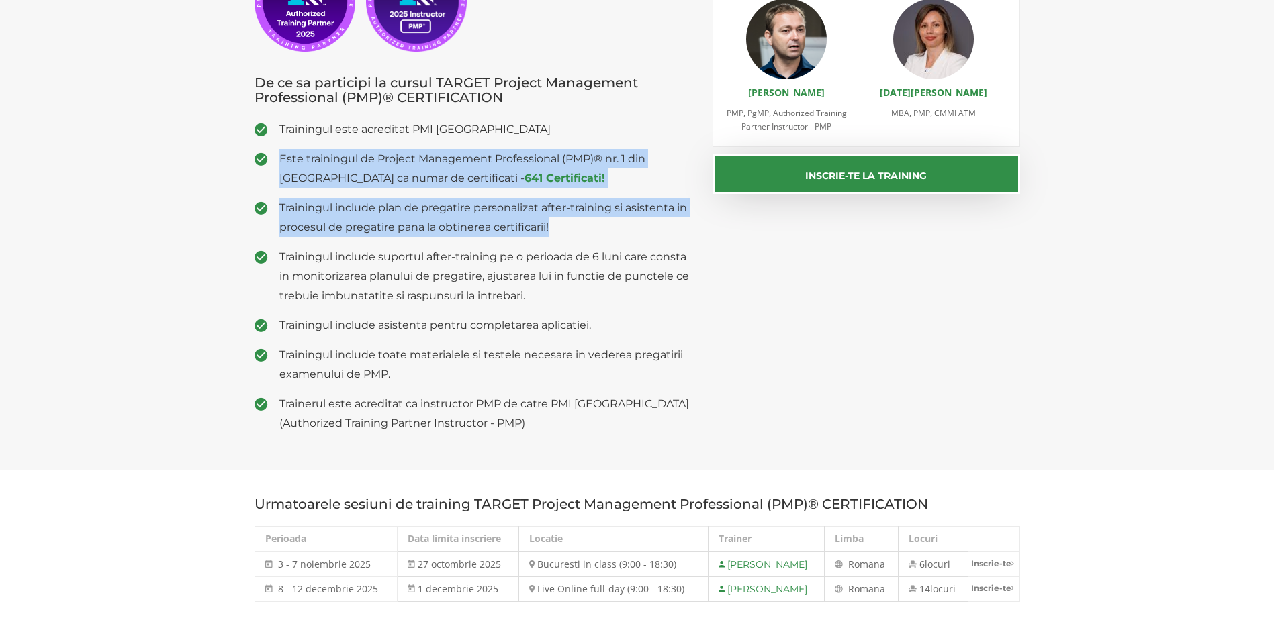
drag, startPoint x: 278, startPoint y: 159, endPoint x: 593, endPoint y: 229, distance: 322.6
click at [593, 229] on ul "Trainingul este acreditat PMI USA Este trainingul de Project Management Profess…" at bounding box center [473, 277] width 438 height 314
drag, startPoint x: 593, startPoint y: 229, endPoint x: 575, endPoint y: 230, distance: 18.2
click at [575, 230] on span "Trainingul include plan de pregatire personalizat after-training si asistenta i…" at bounding box center [486, 217] width 414 height 39
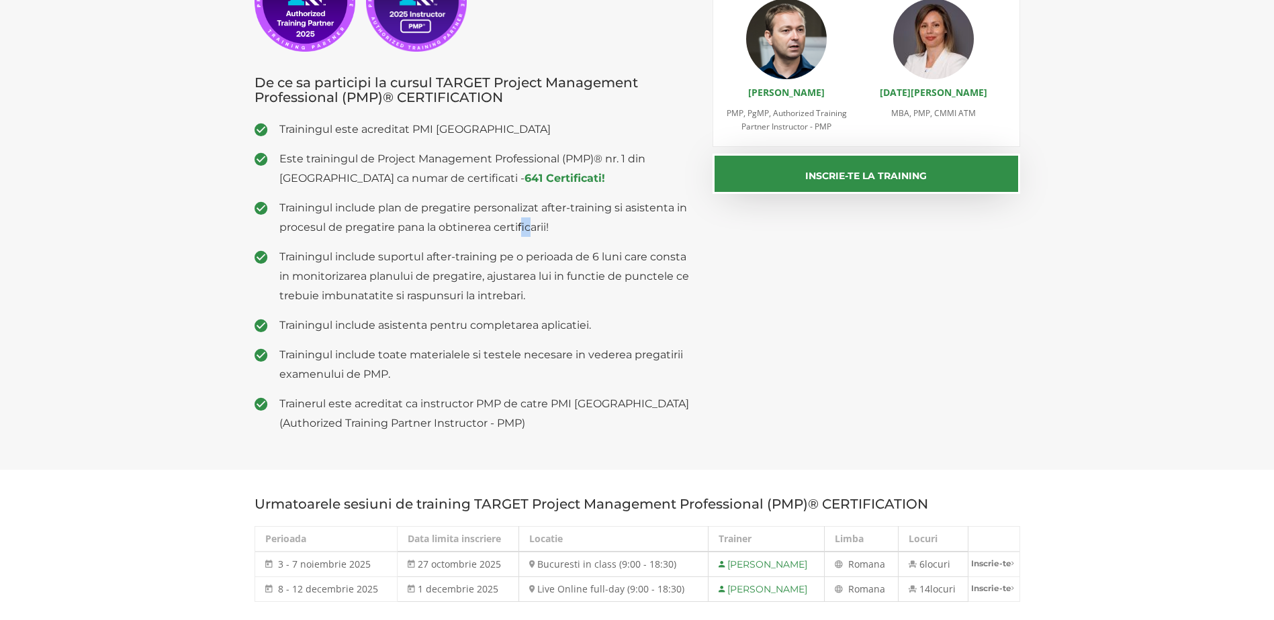
drag, startPoint x: 520, startPoint y: 228, endPoint x: 529, endPoint y: 229, distance: 9.5
click at [529, 229] on span "Trainingul include plan de pregatire personalizat after-training si asistenta i…" at bounding box center [486, 217] width 414 height 39
drag, startPoint x: 529, startPoint y: 229, endPoint x: 536, endPoint y: 222, distance: 10.0
click at [536, 222] on span "Trainingul include plan de pregatire personalizat after-training si asistenta i…" at bounding box center [486, 217] width 414 height 39
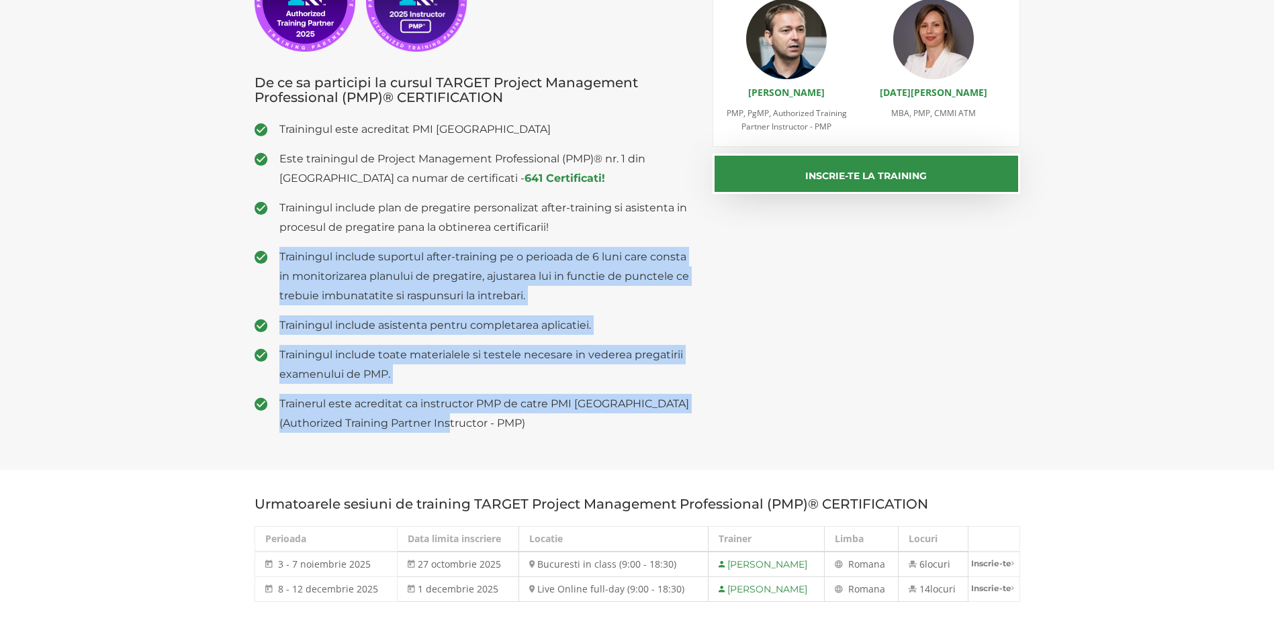
drag, startPoint x: 491, startPoint y: 418, endPoint x: 279, endPoint y: 252, distance: 269.8
click at [279, 252] on ul "Trainingul este acreditat PMI USA Este trainingul de Project Management Profess…" at bounding box center [473, 277] width 438 height 314
click at [536, 177] on strong "641 Certificati!" at bounding box center [564, 178] width 81 height 13
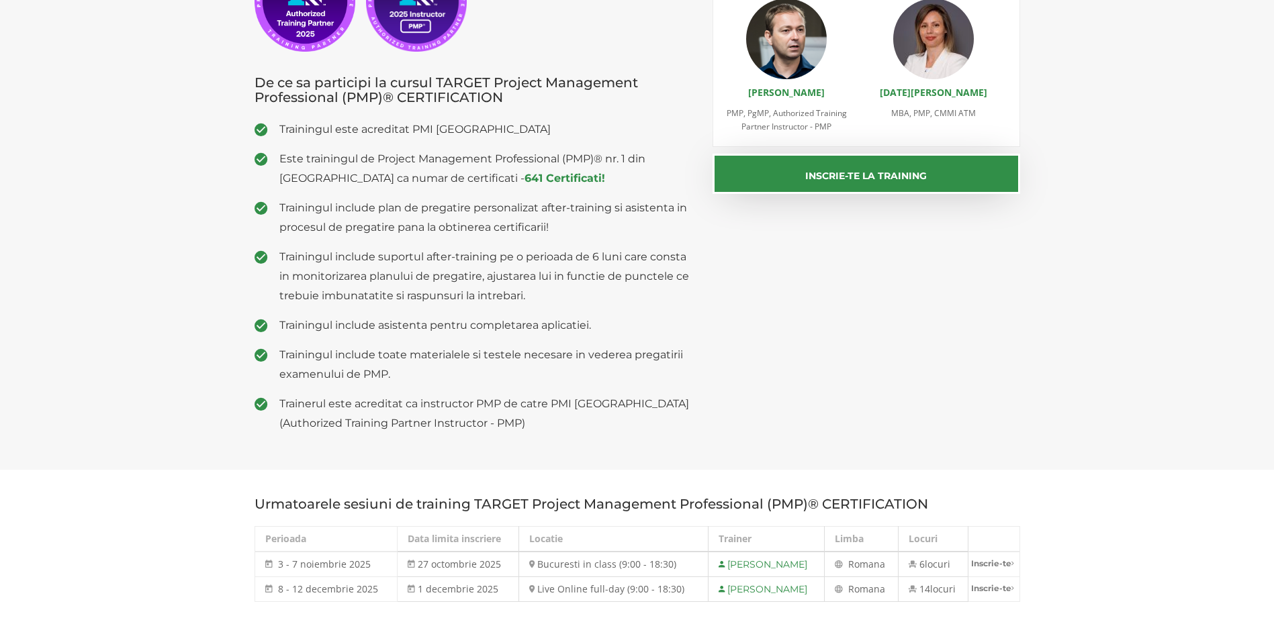
click at [376, 140] on ul "Trainingul este acreditat PMI USA Este trainingul de Project Management Profess…" at bounding box center [473, 277] width 438 height 314
